Goal: Information Seeking & Learning: Learn about a topic

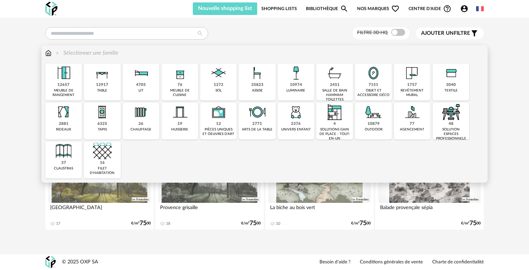
click at [296, 119] on img at bounding box center [295, 112] width 19 height 19
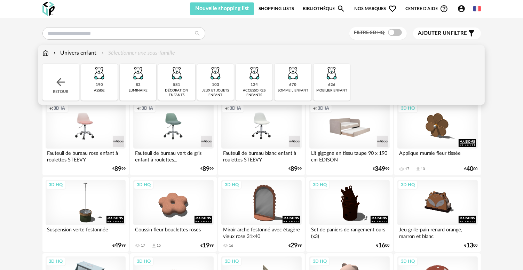
click at [177, 83] on div "581" at bounding box center [176, 84] width 7 height 5
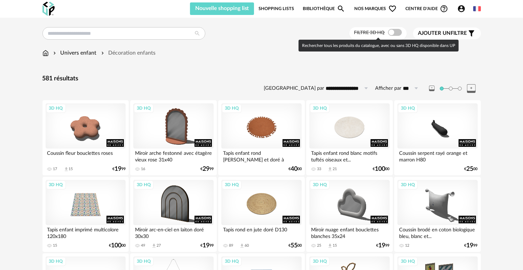
click at [397, 31] on span at bounding box center [395, 32] width 14 height 7
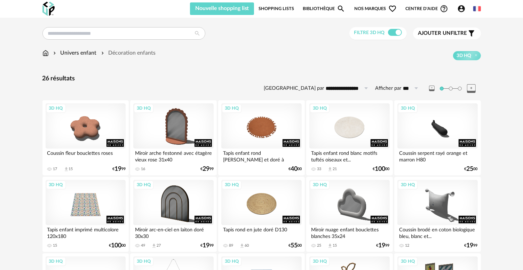
click at [52, 8] on img at bounding box center [48, 9] width 12 height 14
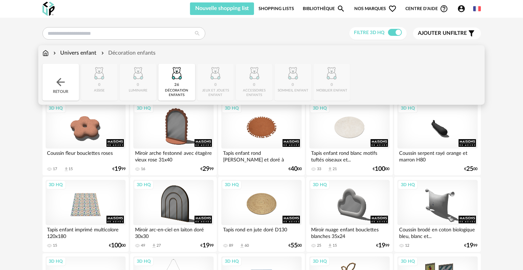
click at [50, 50] on div "Univers enfant Décoration enfants" at bounding box center [98, 53] width 113 height 8
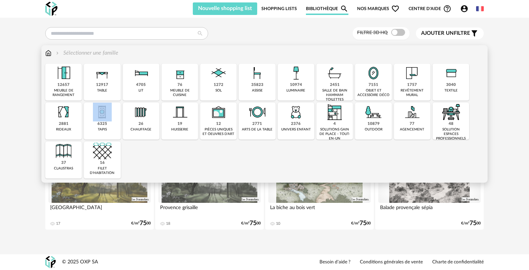
click at [99, 120] on div "6325 tapis" at bounding box center [102, 121] width 37 height 37
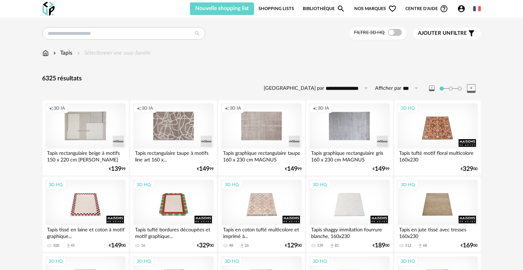
click at [398, 29] on div "Filtre 3D HQ" at bounding box center [377, 33] width 57 height 13
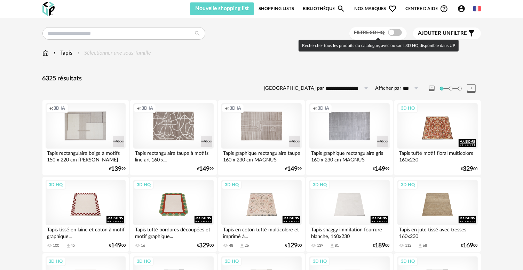
click at [395, 31] on span at bounding box center [395, 32] width 14 height 7
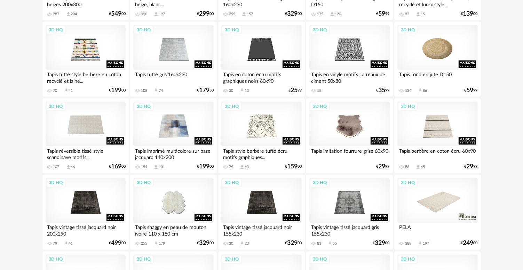
scroll to position [1154, 0]
